Goal: Information Seeking & Learning: Learn about a topic

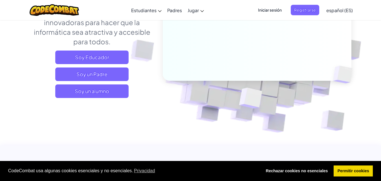
scroll to position [113, 0]
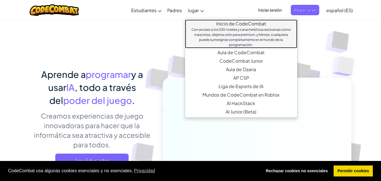
click at [261, 32] on div "Con acceso a los 530 niveles y características exclusivas como mascotas, objeto…" at bounding box center [240, 37] width 101 height 20
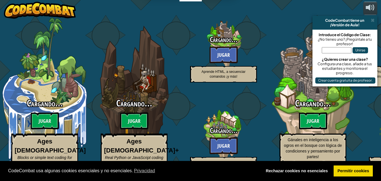
select select "es-ES"
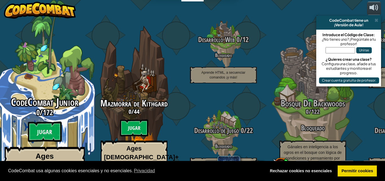
click at [59, 108] on h3 "0 / 172" at bounding box center [44, 112] width 107 height 8
select select "es-ES"
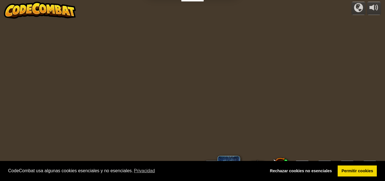
select select "es-ES"
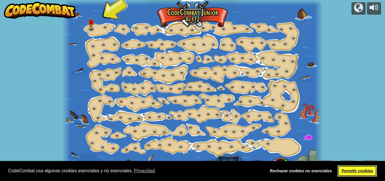
click at [362, 169] on link "Permitir cookies" at bounding box center [357, 170] width 39 height 11
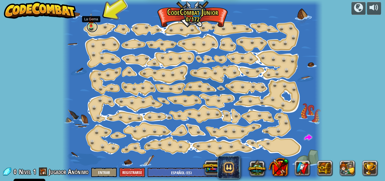
click at [92, 26] on link at bounding box center [92, 26] width 11 height 11
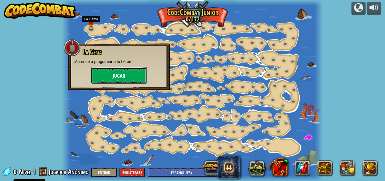
click at [131, 75] on button "Jugar" at bounding box center [119, 75] width 56 height 17
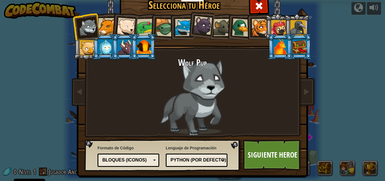
click at [219, 160] on div "Python (Por defecto)" at bounding box center [194, 160] width 49 height 6
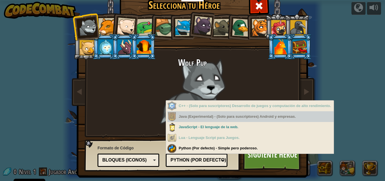
click at [188, 116] on div "Java (Experimental) - (Solo para suscriptores) Android y empresas." at bounding box center [250, 116] width 166 height 11
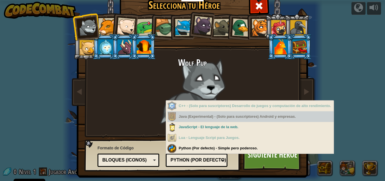
click at [188, 116] on div "Java (Experimental) - (Solo para suscriptores) Android y empresas." at bounding box center [250, 116] width 166 height 11
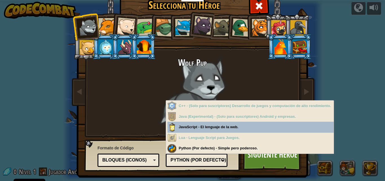
click at [296, 74] on div "Wolf Pup" at bounding box center [192, 96] width 211 height 77
